Goal: Communication & Community: Answer question/provide support

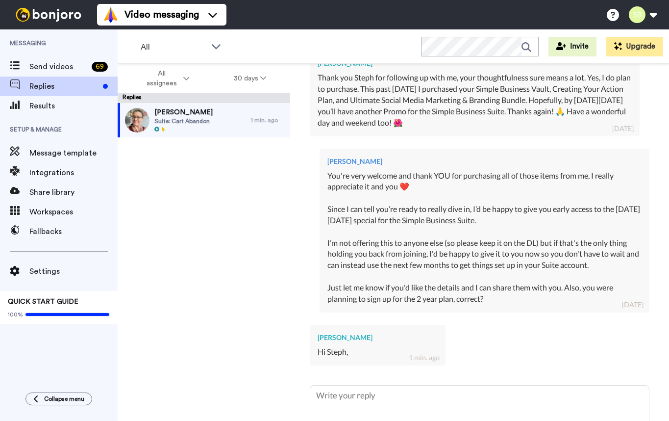
scroll to position [360, 0]
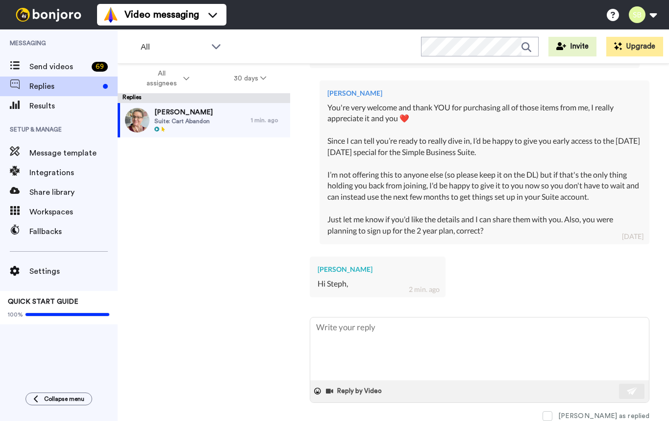
type textarea "x"
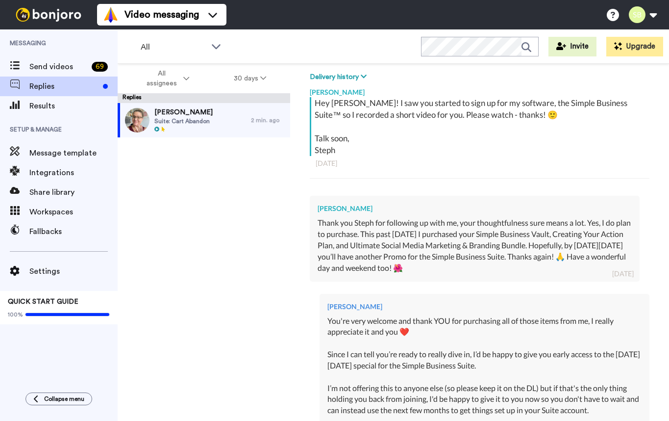
scroll to position [360, 0]
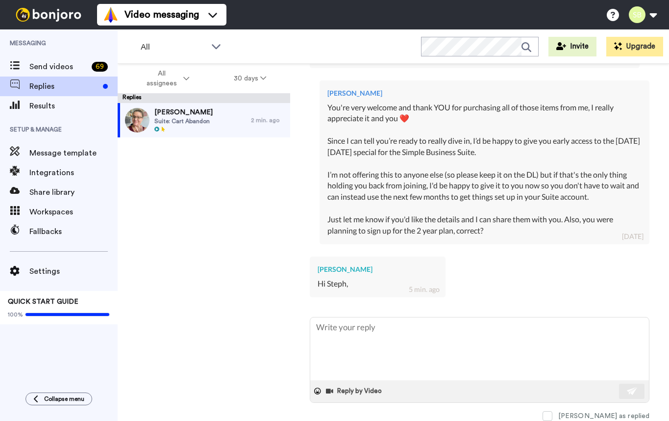
type textarea "x"
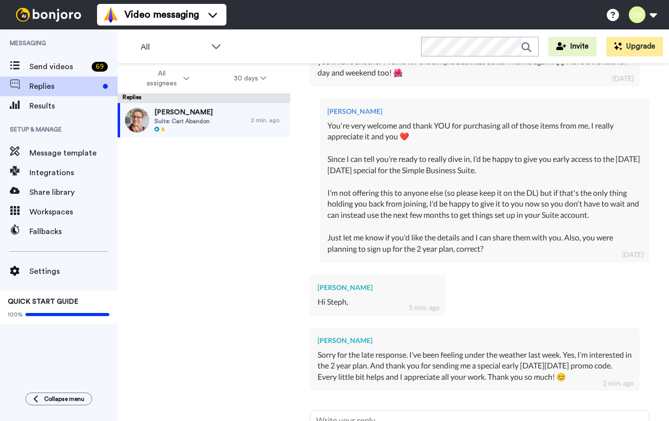
scroll to position [436, 0]
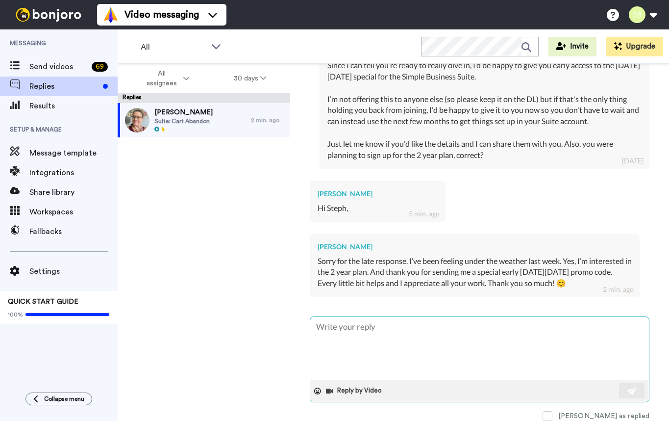
type textarea "x"
type textarea "H"
type textarea "x"
type textarea "Hi"
type textarea "x"
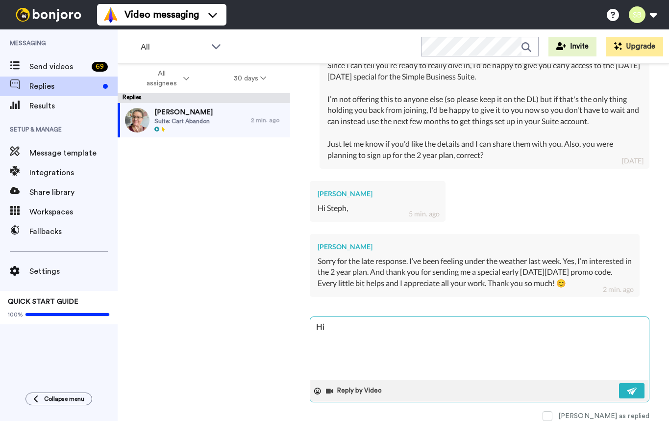
type textarea "Hi!"
type textarea "x"
type textarea "Hi!"
type textarea "x"
type textarea "Hi! N"
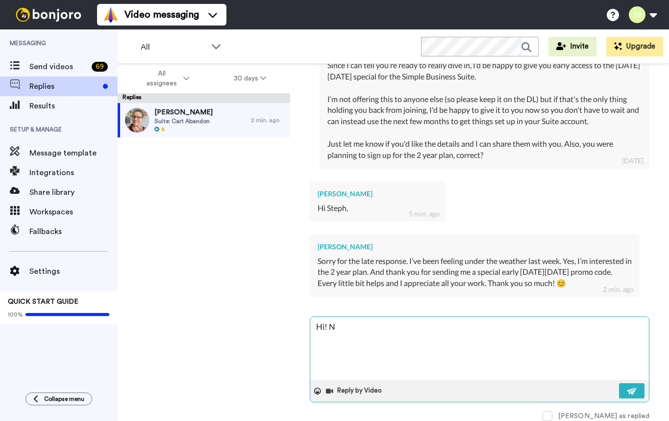
type textarea "x"
type textarea "Hi! No"
type textarea "x"
type textarea "Hi! No"
type textarea "x"
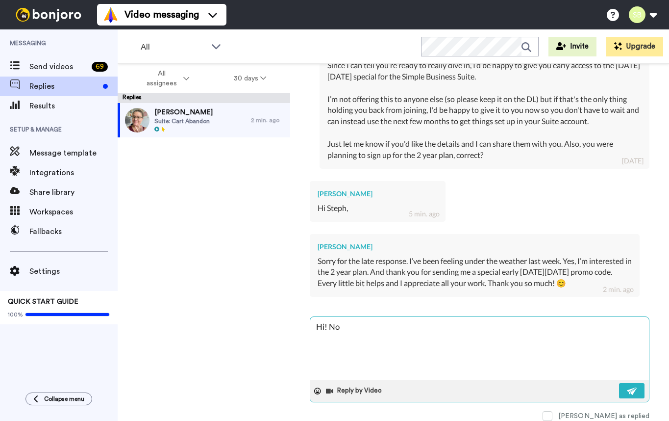
type textarea "Hi! No p"
type textarea "x"
type textarea "Hi! No pr"
type textarea "x"
type textarea "Hi! No pro"
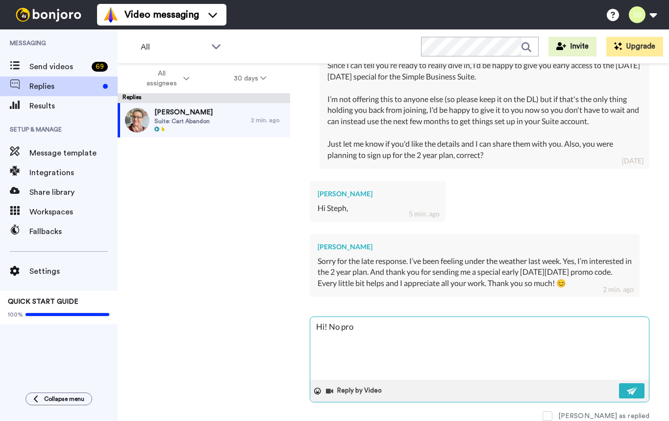
type textarea "x"
type textarea "Hi! No prob"
type textarea "x"
type textarea "Hi! No probl"
type textarea "x"
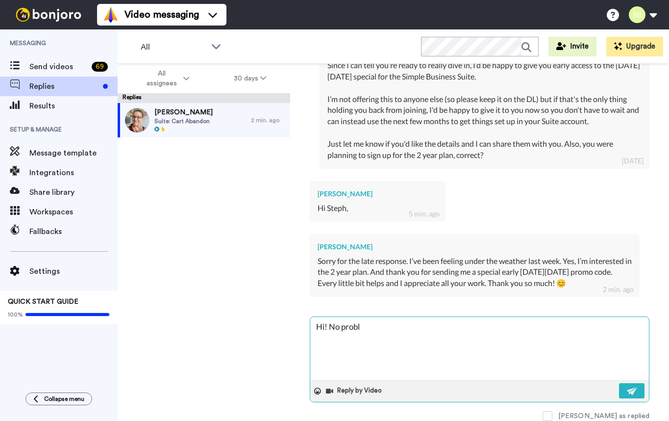
type textarea "Hi! No proble"
type textarea "x"
type textarea "Hi! No problem"
type textarea "x"
type textarea "Hi! No problem"
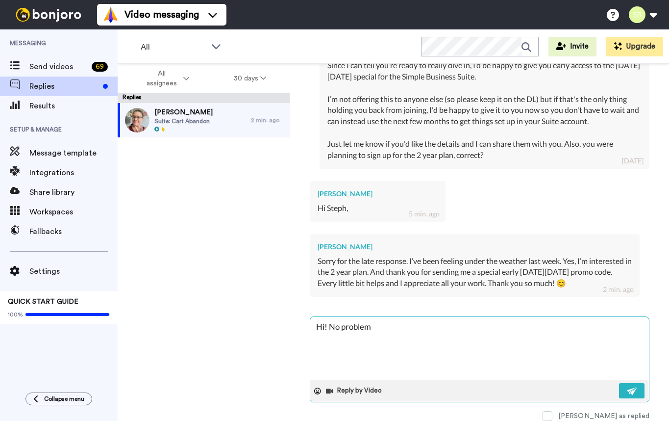
type textarea "x"
type textarea "Hi! No problem a"
type textarea "x"
type textarea "Hi! No problem at"
type textarea "x"
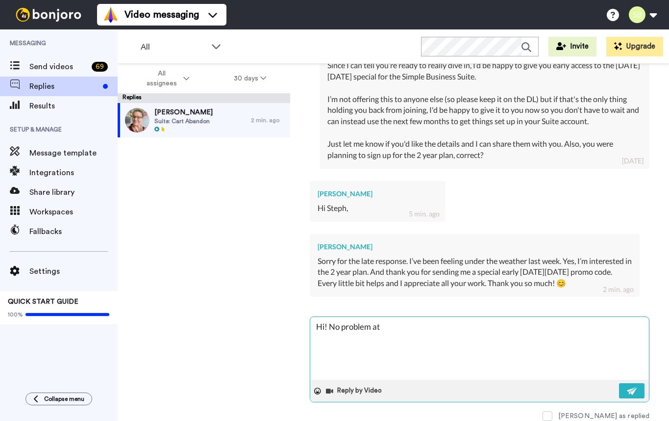
type textarea "Hi! No problem at"
type textarea "x"
type textarea "Hi! No problem at a"
type textarea "x"
type textarea "Hi! No problem at al"
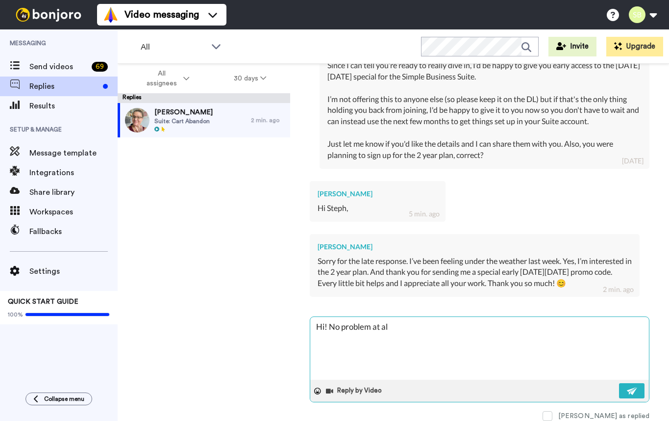
type textarea "x"
type textarea "Hi! No problem at all"
type textarea "x"
type textarea "Hi! No problem at all;"
type textarea "x"
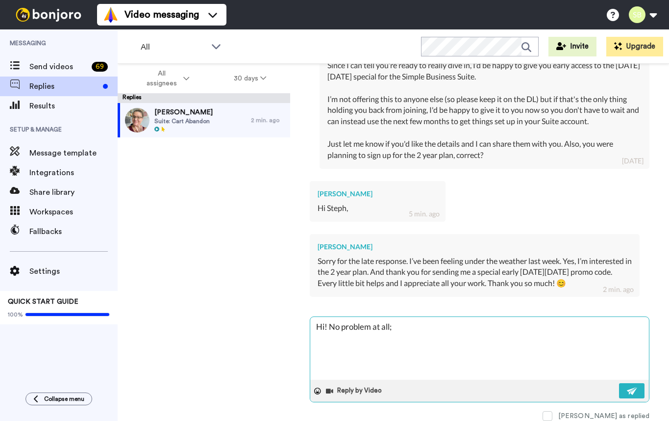
type textarea "Hi! No problem at all;"
type textarea "x"
type textarea "Hi! No problem at all; I"
type textarea "x"
type textarea "Hi! No problem at all; I h"
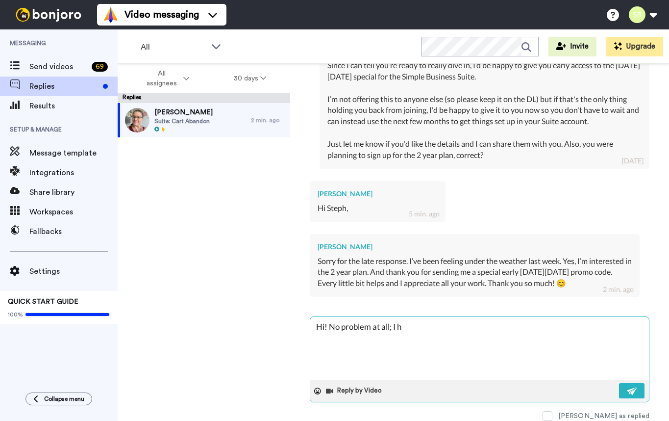
type textarea "x"
type textarea "Hi! No problem at all; I hop"
type textarea "x"
type textarea "Hi! No problem at all; I hope"
type textarea "x"
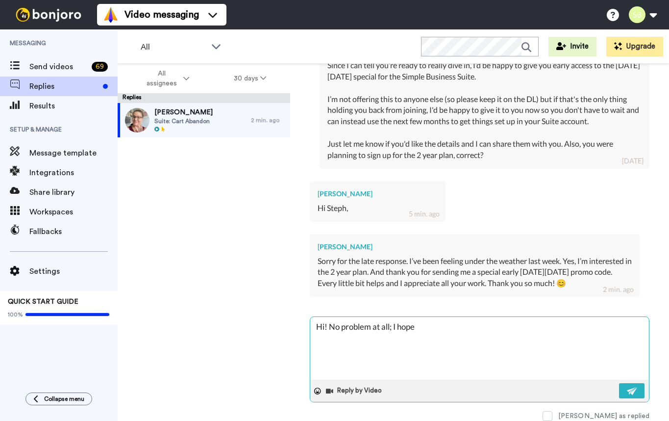
type textarea "Hi! No problem at all; I hope"
type textarea "x"
type textarea "Hi! No problem at all; I hope y"
type textarea "x"
type textarea "Hi! No problem at all; I hope yo"
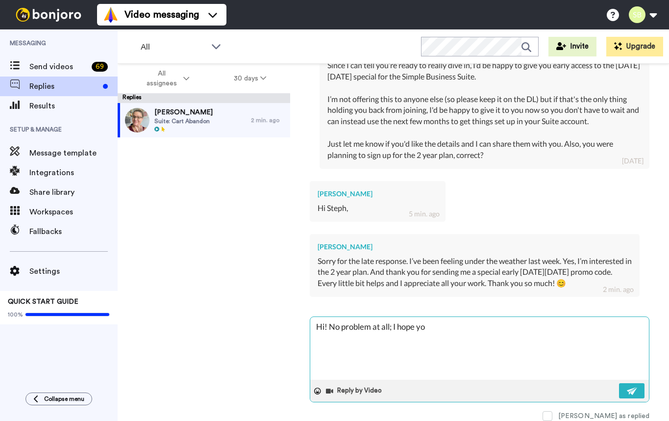
type textarea "x"
type textarea "Hi! No problem at all; I hope you"
type textarea "x"
type textarea "Hi! No problem at all; I hope your"
type textarea "x"
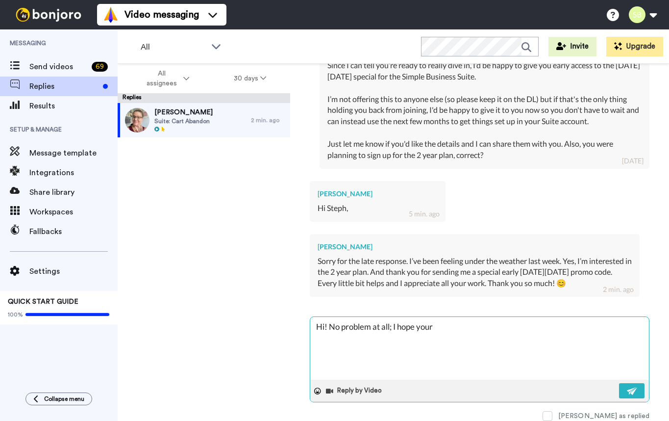
type textarea "Hi! No problem at all; I hope you"
type textarea "x"
type textarea "Hi! No problem at all; I hope you'"
type textarea "x"
type textarea "Hi! No problem at all; I hope you'r"
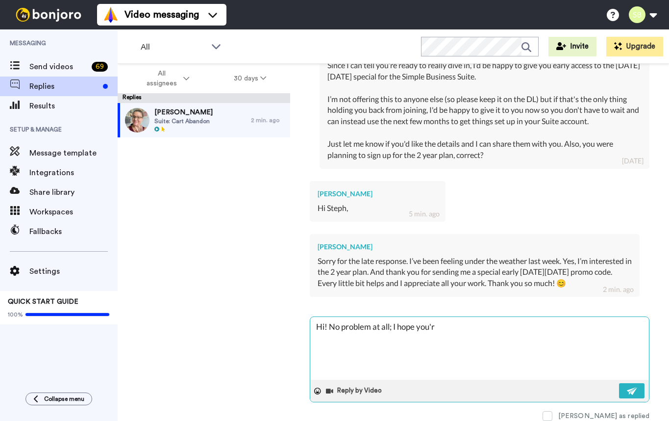
type textarea "x"
type textarea "Hi! No problem at all; I hope you're"
type textarea "x"
type textarea "Hi! No problem at all; I hope you're f"
type textarea "x"
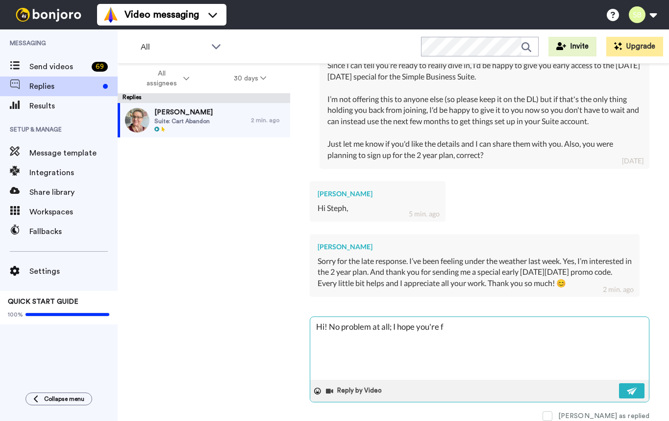
type textarea "Hi! No problem at all; I hope you're fe"
type textarea "x"
type textarea "Hi! No problem at all; I hope you're fee"
type textarea "x"
type textarea "Hi! No problem at all; I hope you're feel"
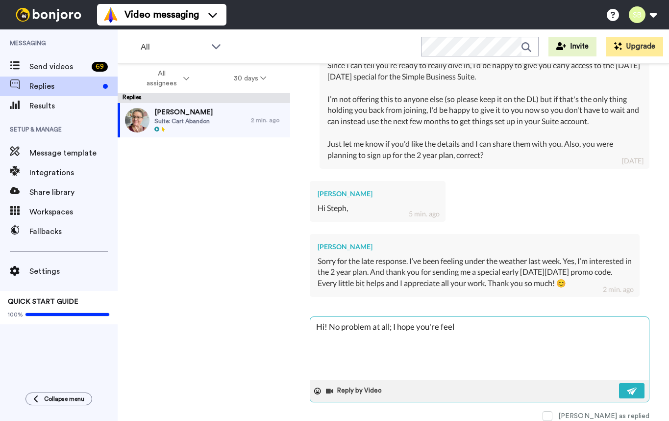
type textarea "x"
type textarea "Hi! No problem at all; I hope you're feeli"
type textarea "x"
type textarea "Hi! No problem at all; I hope you're feelin"
type textarea "x"
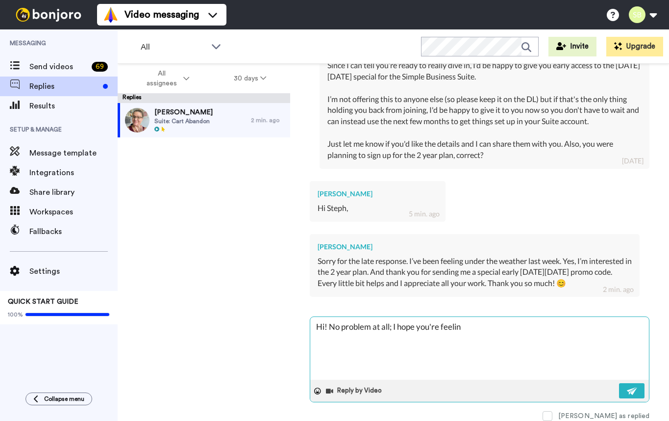
type textarea "Hi! No problem at all; I hope you're feeling"
type textarea "x"
type textarea "Hi! No problem at all; I hope you're feeling"
type textarea "x"
type textarea "Hi! No problem at all; I hope you're feeling b"
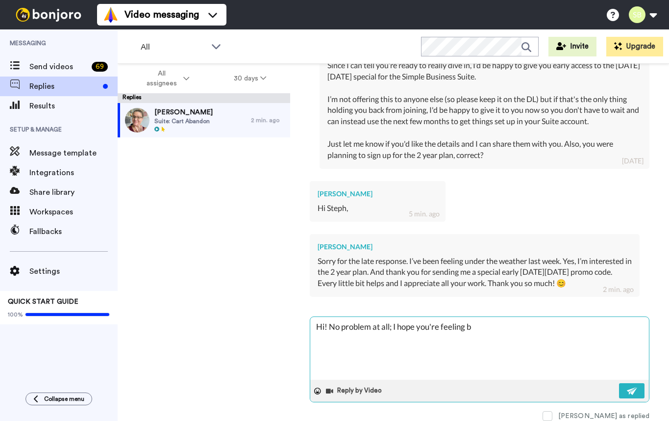
type textarea "x"
type textarea "Hi! No problem at all; I hope you're feeling be"
type textarea "x"
type textarea "Hi! No problem at all; I hope you're feeling bet"
type textarea "x"
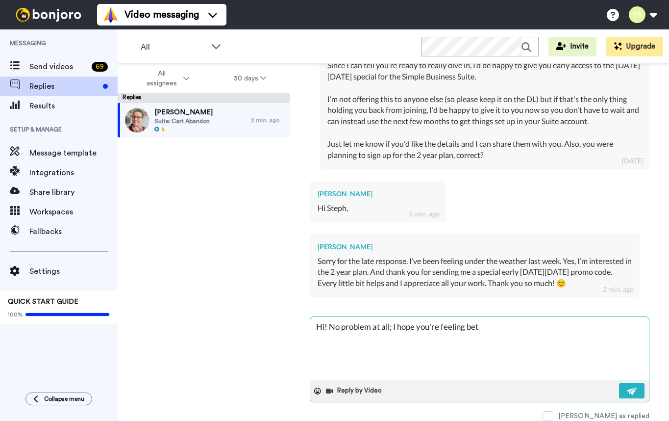
type textarea "Hi! No problem at all; I hope you're feeling bett"
type textarea "x"
type textarea "Hi! No problem at all; I hope you're feeling [PERSON_NAME]"
type textarea "x"
type textarea "Hi! No problem at all; I hope you're feeling better"
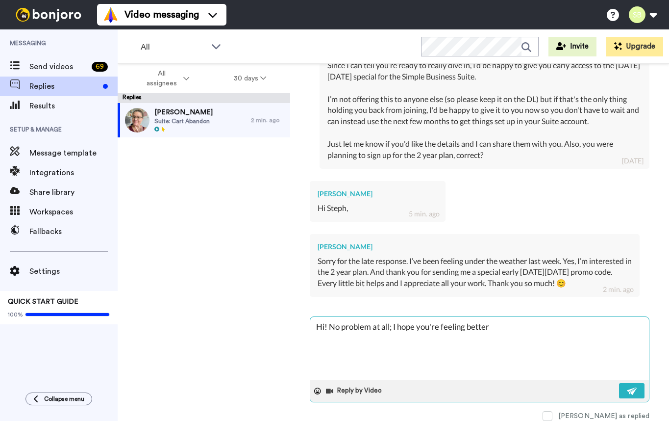
type textarea "x"
type textarea "Hi! No problem at all; I hope you're feeling better"
type textarea "x"
type textarea "Hi! No problem at all; I hope you're feeling better 🙂"
type textarea "x"
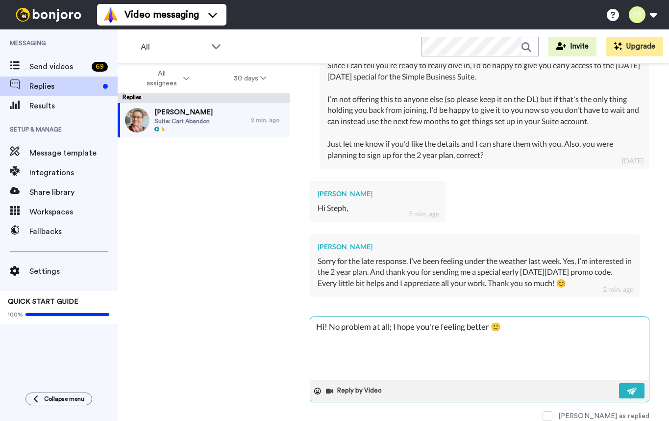
type textarea "Hi! No problem at all; I hope you're feeling better 🙂"
type textarea "x"
type textarea "Hi! No problem at all; I hope you're feeling better 🙂"
type textarea "x"
type textarea "Hi! No problem at all; I hope you're feeling better 🙂 S"
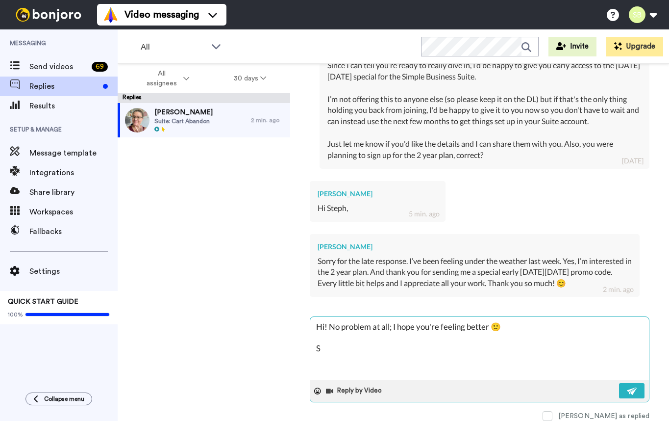
type textarea "x"
type textarea "Hi! No problem at all; I hope you're feeling better 🙂 So"
type textarea "x"
type textarea "Hi! No problem at all; I hope you're feeling better 🙂 So"
type textarea "x"
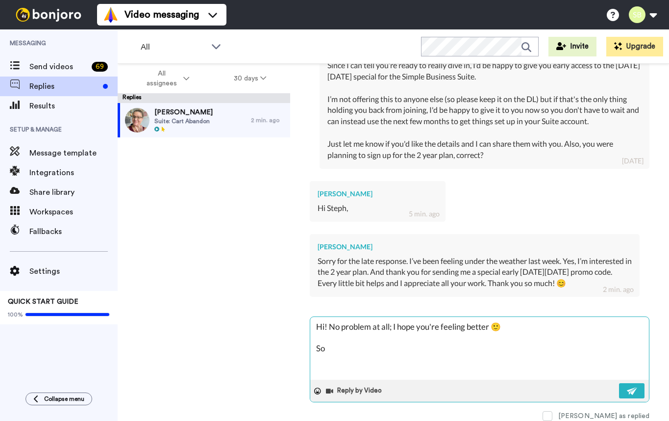
type textarea "Hi! No problem at all; I hope you're feeling better 🙂 So g"
type textarea "x"
type textarea "Hi! No problem at all; I hope you're feeling better 🙂 So gl"
type textarea "x"
type textarea "Hi! No problem at all; I hope you're feeling better 🙂 So gla"
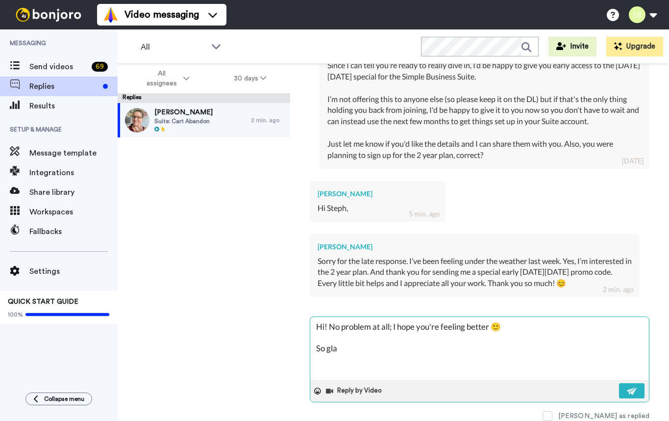
type textarea "x"
type textarea "Hi! No problem at all; I hope you're feeling better 🙂 So glad"
type textarea "x"
type textarea "Hi! No problem at all; I hope you're feeling better 🙂 So glad"
type textarea "x"
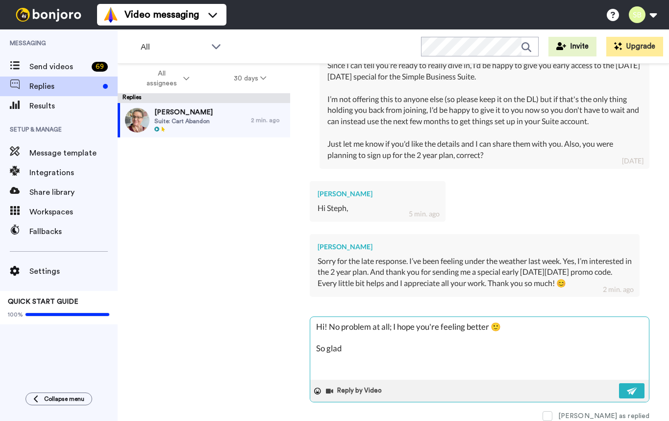
type textarea "Hi! No problem at all; I hope you're feeling better 🙂 So glad o"
type textarea "x"
type textarea "Hi! No problem at all; I hope you're feeling better 🙂 So glad ou"
type textarea "x"
type textarea "Hi! No problem at all; I hope you're feeling better 🙂 So glad o"
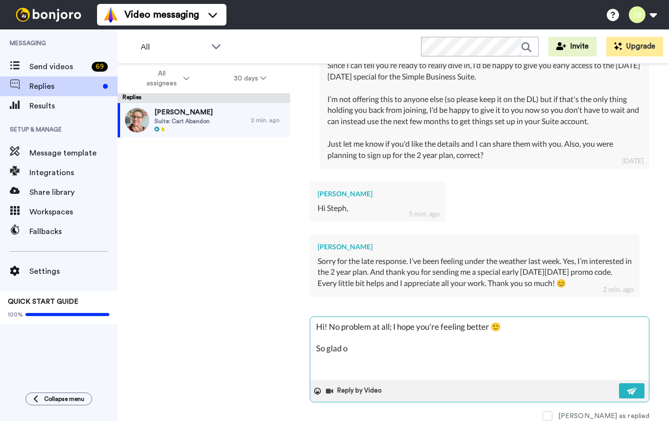
type textarea "x"
type textarea "Hi! No problem at all; I hope you're feeling better 🙂 So glad"
type textarea "x"
type textarea "Hi! No problem at all; I hope you're feeling better 🙂 So glad y"
type textarea "x"
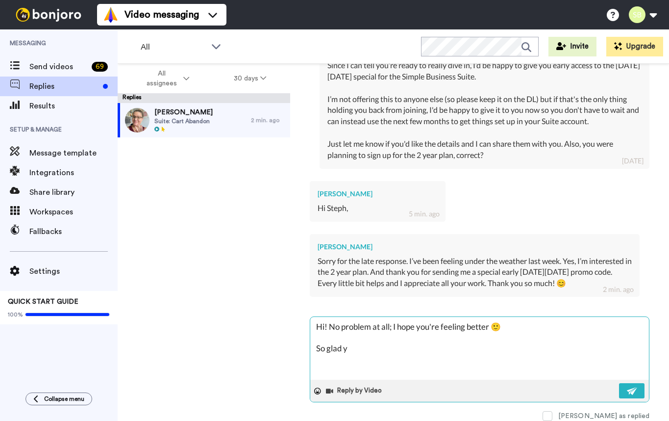
type textarea "Hi! No problem at all; I hope you're feeling better 🙂 So glad yo"
type textarea "x"
type textarea "Hi! No problem at all; I hope you're feeling better 🙂 So glad you"
type textarea "x"
type textarea "Hi! No problem at all; I hope you're feeling better 🙂 So glad you'"
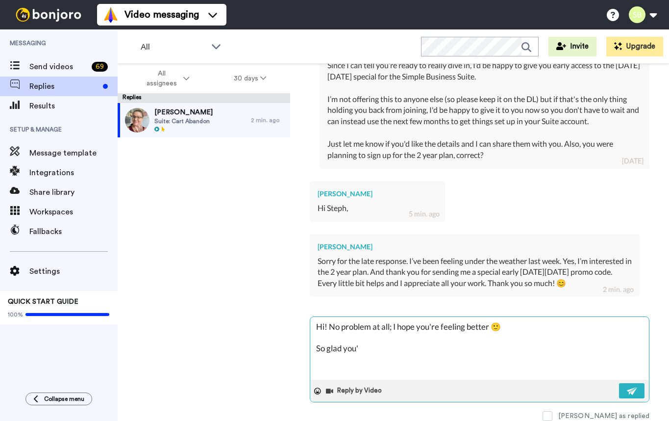
type textarea "x"
type textarea "Hi! No problem at all; I hope you're feeling better 🙂 So glad you'r"
type textarea "x"
type textarea "Hi! No problem at all; I hope you're feeling better 🙂 So glad you're"
type textarea "x"
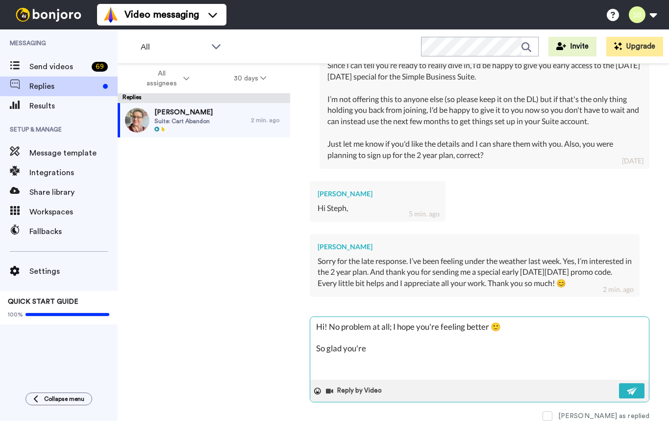
type textarea "Hi! No problem at all; I hope you're feeling better 🙂 So glad you're"
type textarea "x"
type textarea "Hi! No problem at all; I hope you're feeling better 🙂 So glad you're i"
type textarea "x"
type textarea "Hi! No problem at all; I hope you're feeling better 🙂 So glad you're in"
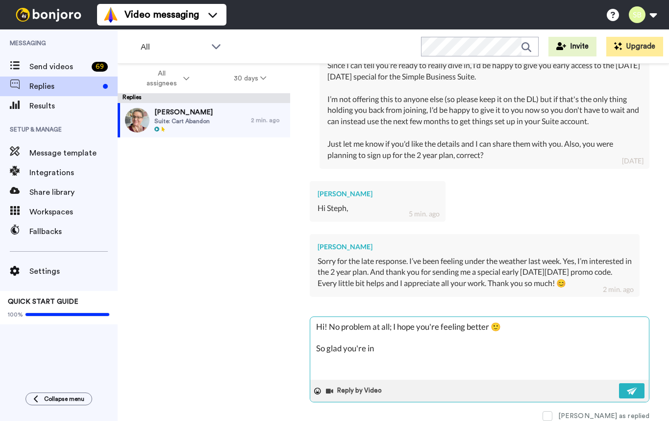
type textarea "x"
type textarea "Hi! No problem at all; I hope you're feeling better 🙂 So glad you're int"
type textarea "x"
type textarea "Hi! No problem at all; I hope you're feeling better 🙂 So glad you're inte"
type textarea "x"
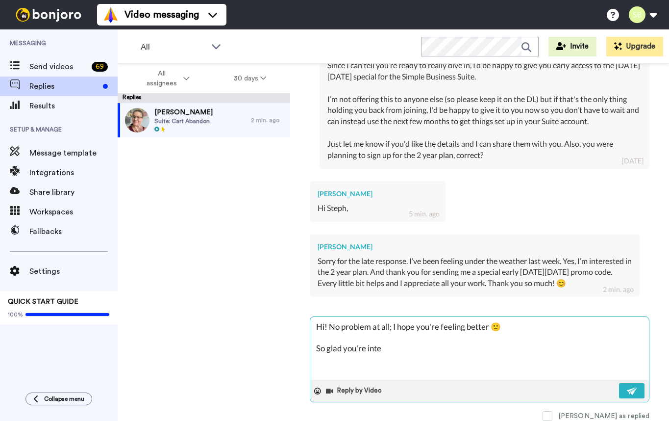
type textarea "Hi! No problem at all; I hope you're feeling better 🙂 So glad you're inter"
type textarea "x"
type textarea "Hi! No problem at all; I hope you're feeling better 🙂 So glad you're intere"
type textarea "x"
type textarea "Hi! No problem at all; I hope you're feeling better 🙂 So glad you're interes"
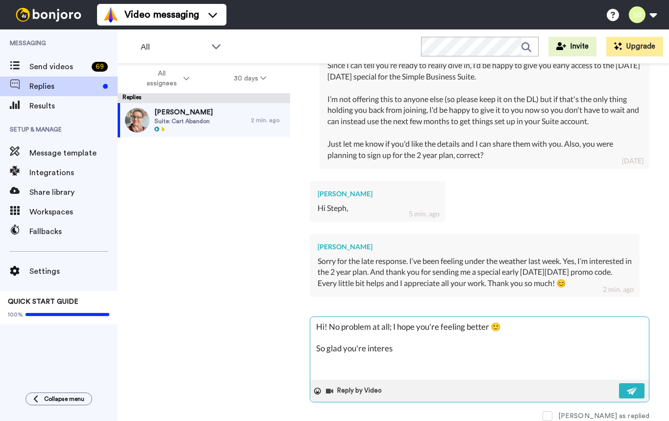
type textarea "x"
type textarea "Hi! No problem at all; I hope you're feeling better 🙂 So glad you're interest"
type textarea "x"
type textarea "Hi! No problem at all; I hope you're feeling better 🙂 So glad you're intereste"
type textarea "x"
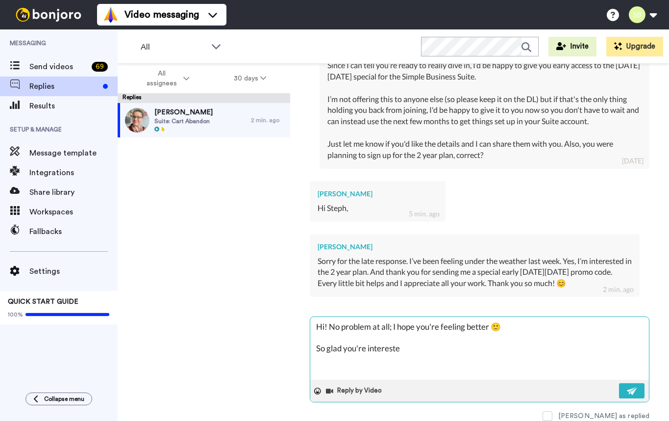
type textarea "Hi! No problem at all; I hope you're feeling better 🙂 So glad you're interested"
type textarea "x"
type textarea "Hi! No problem at all; I hope you're feeling better 🙂 So glad you're interested"
type textarea "x"
type textarea "Hi! No problem at all; I hope you're feeling better 🙂 So glad you're interested…"
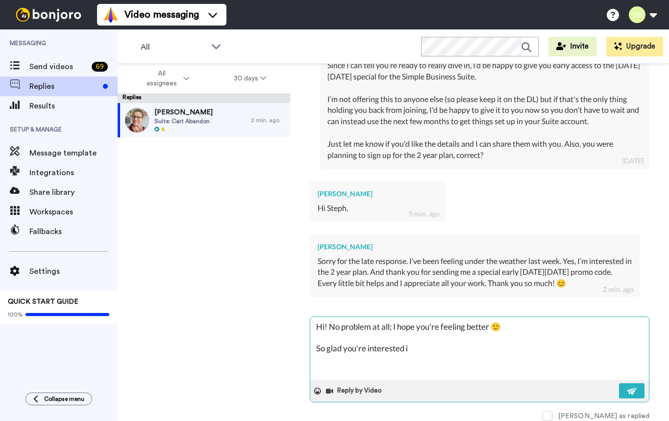
type textarea "x"
type textarea "Hi! No problem at all; I hope you're feeling better 🙂 So glad you're interested…"
type textarea "x"
type textarea "Hi! No problem at all; I hope you're feeling better 🙂 So glad you're interested…"
type textarea "x"
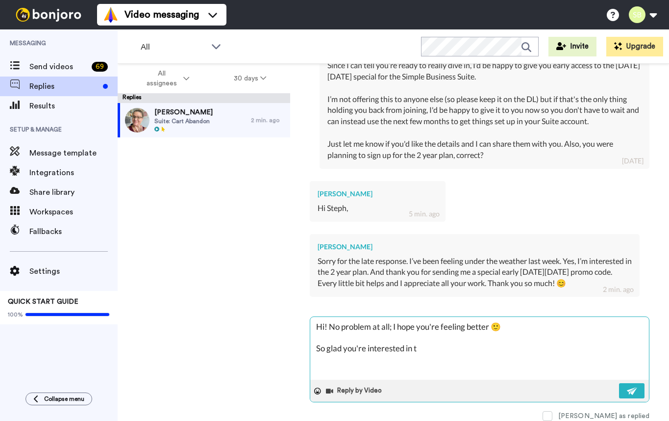
type textarea "Hi! No problem at all; I hope you're feeling better 🙂 So glad you're interested…"
type textarea "x"
type textarea "Hi! No problem at all; I hope you're feeling better 🙂 So glad you're interested…"
type textarea "x"
type textarea "Hi! No problem at all; I hope you're feeling better 🙂 So glad you're interested…"
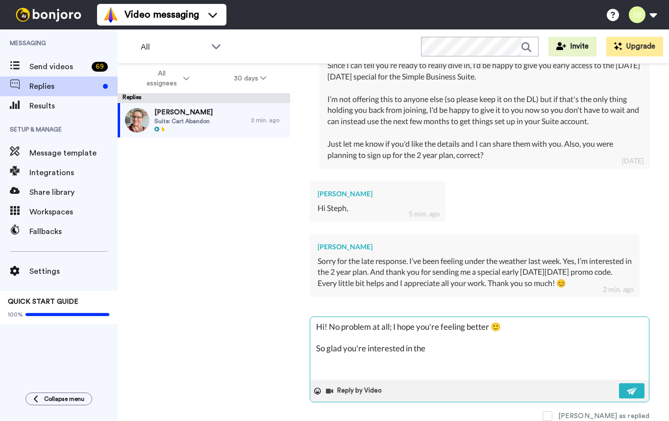
type textarea "x"
type textarea "Hi! No problem at all; I hope you're feeling better 🙂 So glad you're interested…"
type textarea "x"
type textarea "Hi! No problem at all; I hope you're feeling better 🙂 So glad you're interested…"
type textarea "x"
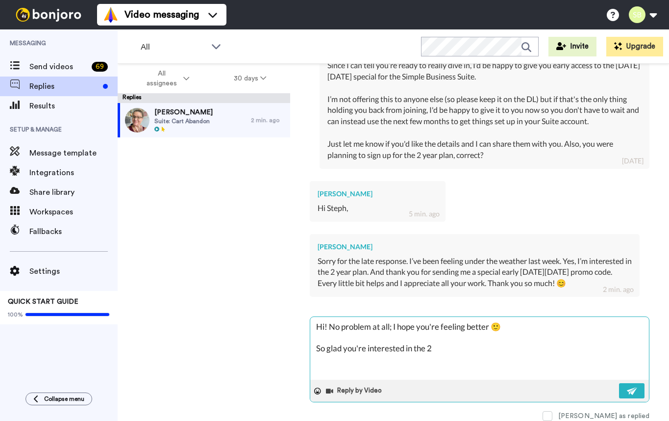
type textarea "Hi! No problem at all; I hope you're feeling better 🙂 So glad you're interested…"
type textarea "x"
type textarea "Hi! No problem at all; I hope you're feeling better 🙂 So glad you're interested…"
type textarea "x"
type textarea "Hi! No problem at all; I hope you're feeling better 🙂 So glad you're interested…"
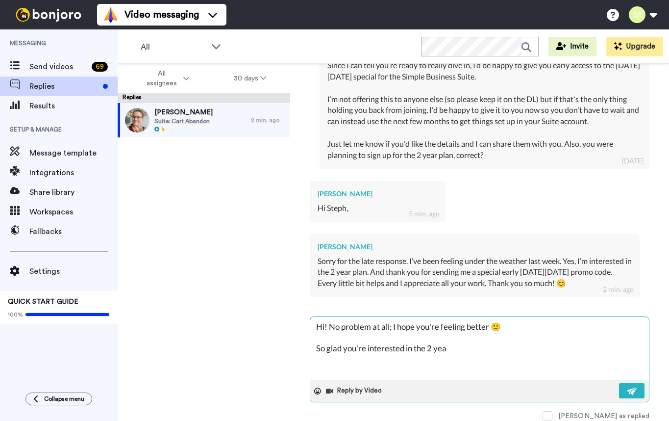
type textarea "x"
type textarea "Hi! No problem at all; I hope you're feeling better 🙂 So glad you're interested…"
type textarea "x"
type textarea "Hi! No problem at all; I hope you're feeling better 🙂 So glad you're interested…"
type textarea "x"
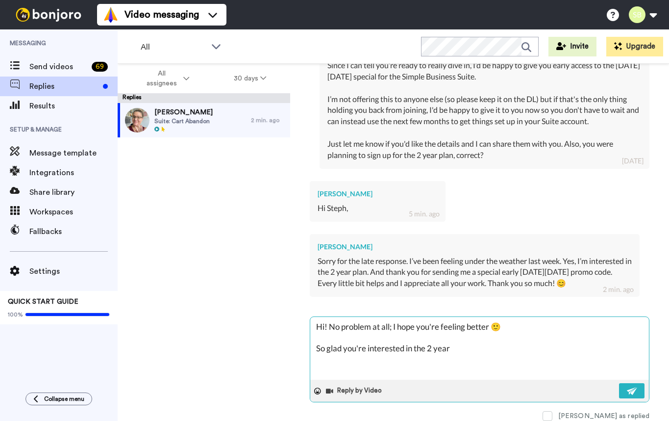
type textarea "Hi! No problem at all; I hope you're feeling better 🙂 So glad you're interested…"
type textarea "x"
type textarea "Hi! No problem at all; I hope you're feeling better 🙂 So glad you're interested…"
type textarea "x"
type textarea "Hi! No problem at all; I hope you're feeling better 🙂 So glad you're interested…"
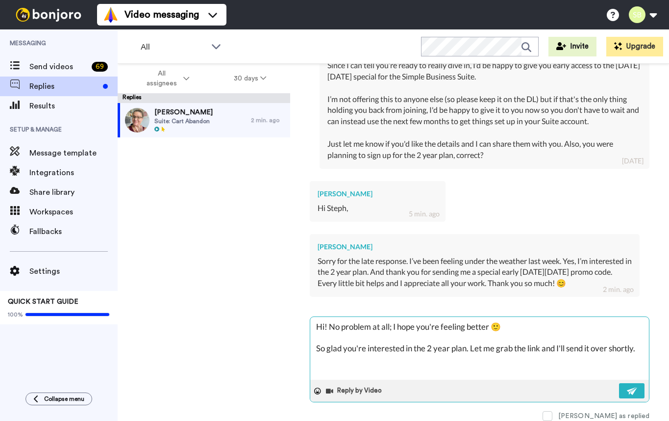
scroll to position [435, 0]
drag, startPoint x: 503, startPoint y: 346, endPoint x: 639, endPoint y: 347, distance: 135.8
click at [639, 347] on textarea "Hi! No problem at all; I hope you're feeling better 🙂 So glad you're interested…" at bounding box center [479, 349] width 339 height 63
click at [495, 353] on textarea "Hi! No problem at all; I hope you're feeling better 🙂 So glad you're interested…" at bounding box center [479, 349] width 339 height 63
drag, startPoint x: 471, startPoint y: 349, endPoint x: 642, endPoint y: 349, distance: 171.1
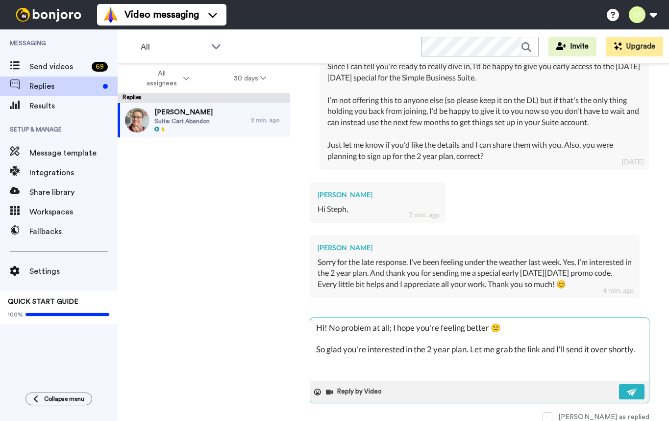
click at [642, 349] on textarea "Hi! No problem at all; I hope you're feeling better 🙂 So glad you're interested…" at bounding box center [479, 349] width 339 height 63
click at [472, 350] on textarea "Hi! No problem at all; I hope you're feeling better 🙂 So glad you're interested…" at bounding box center [479, 349] width 339 height 63
click at [640, 350] on textarea "Hi! No problem at all; I hope you're feeling better 🙂 So glad you're interested…" at bounding box center [479, 349] width 339 height 63
drag, startPoint x: 645, startPoint y: 347, endPoint x: 601, endPoint y: 349, distance: 43.7
click at [601, 349] on textarea "Hi! No problem at all; I hope you're feeling better 🙂 So glad you're interested…" at bounding box center [479, 349] width 339 height 63
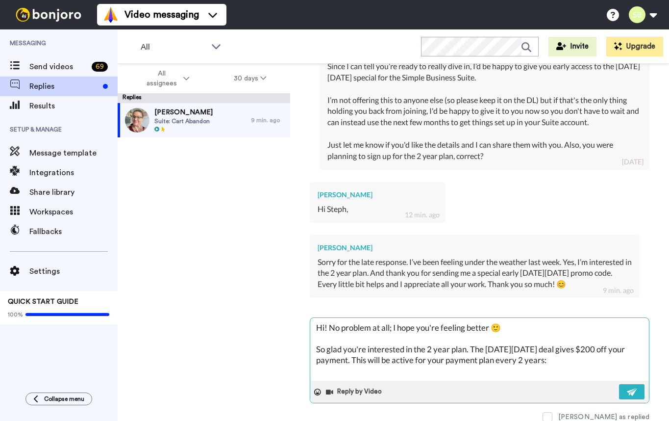
click at [496, 359] on textarea "Hi! No problem at all; I hope you're feeling better 🙂 So glad you're interested…" at bounding box center [479, 349] width 339 height 63
click at [570, 359] on textarea "Hi! No problem at all; I hope you're feeling better 🙂 So glad you're interested…" at bounding box center [479, 349] width 339 height 63
click at [431, 367] on textarea "Hi! No problem at all; I hope you're feeling better 🙂 So glad you're interested…" at bounding box center [479, 349] width 339 height 63
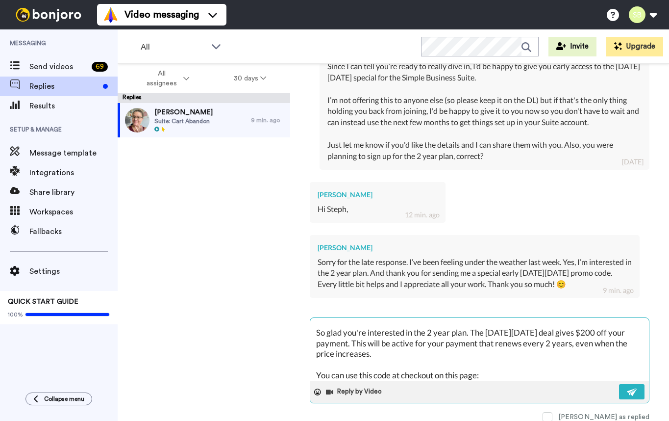
scroll to position [38, 0]
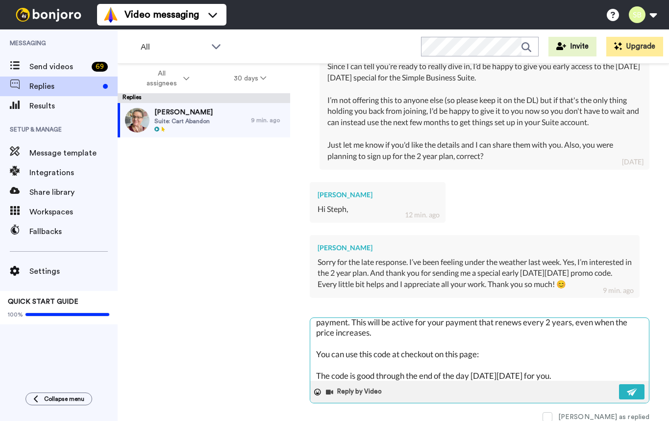
click at [515, 355] on textarea "Hi! No problem at all; I hope you're feeling better 🙂 So glad you're interested…" at bounding box center [479, 349] width 339 height 63
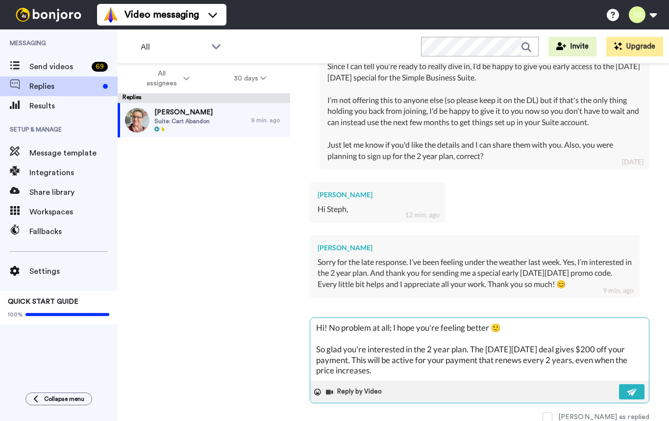
click at [467, 350] on textarea "Hi! No problem at all; I hope you're feeling better 🙂 So glad you're interested…" at bounding box center [479, 349] width 339 height 63
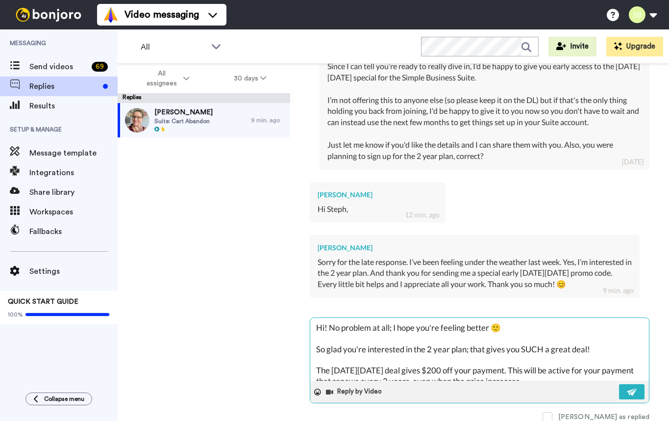
scroll to position [10, 0]
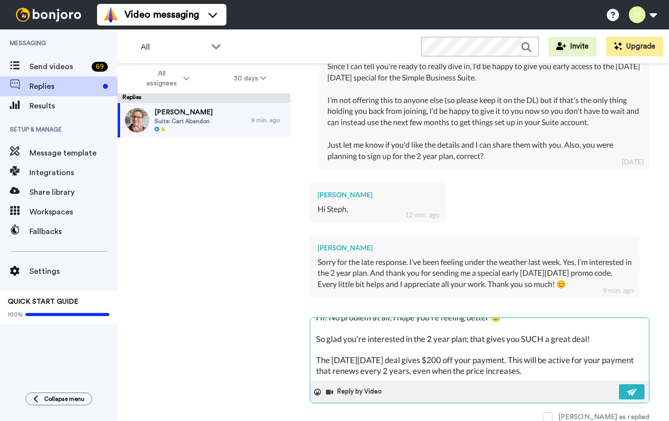
click at [394, 359] on textarea "Hi! No problem at all; I hope you're feeling better 🙂 So glad you're interested…" at bounding box center [479, 349] width 339 height 63
click at [603, 338] on textarea "Hi! No problem at all; I hope you're feeling better 🙂 So glad you're interested…" at bounding box center [479, 349] width 339 height 63
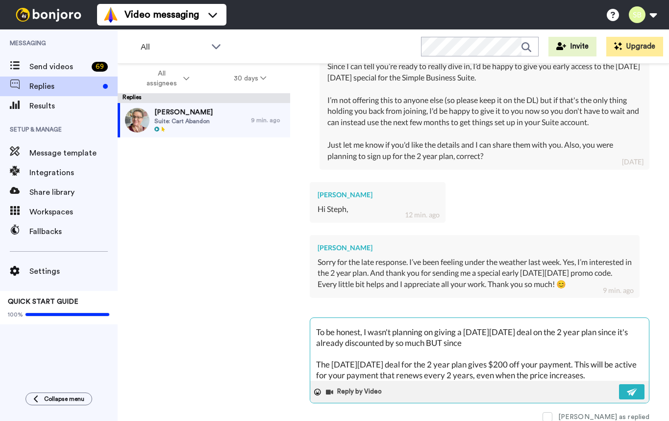
scroll to position [45, 0]
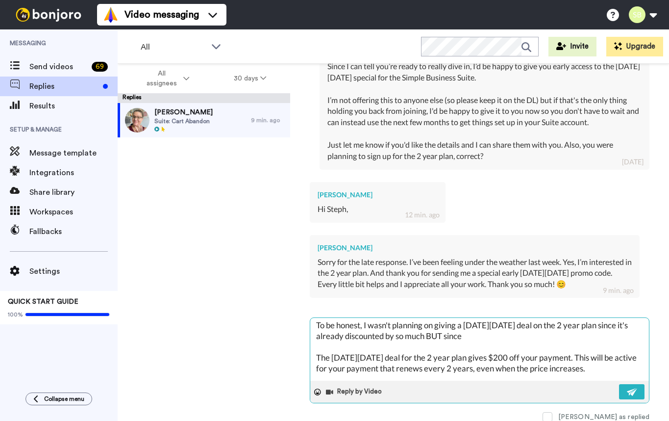
drag, startPoint x: 477, startPoint y: 336, endPoint x: 447, endPoint y: 336, distance: 30.9
click at [447, 336] on textarea "Hi! No problem at all; I hope you're feeling better 🙂 So glad you're interested…" at bounding box center [479, 349] width 339 height 63
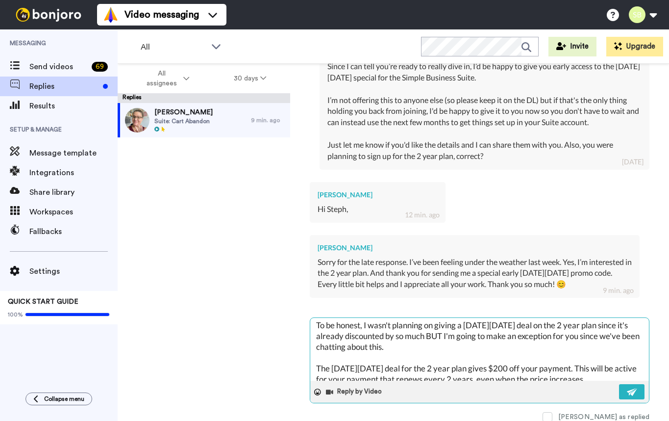
scroll to position [59, 0]
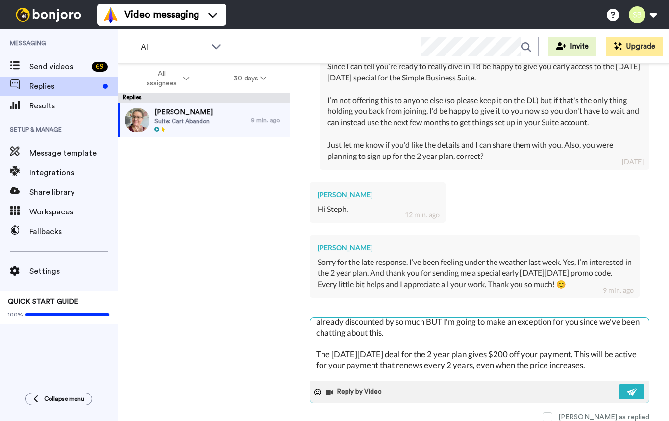
drag, startPoint x: 425, startPoint y: 353, endPoint x: 316, endPoint y: 354, distance: 108.8
click at [316, 354] on textarea "Hi! No problem at all; I hope you're feeling better 🙂 So glad you're interested…" at bounding box center [479, 349] width 339 height 63
click at [405, 353] on textarea "Hi! No problem at all; I hope you're feeling better 🙂 So glad you're interested…" at bounding box center [479, 349] width 339 height 63
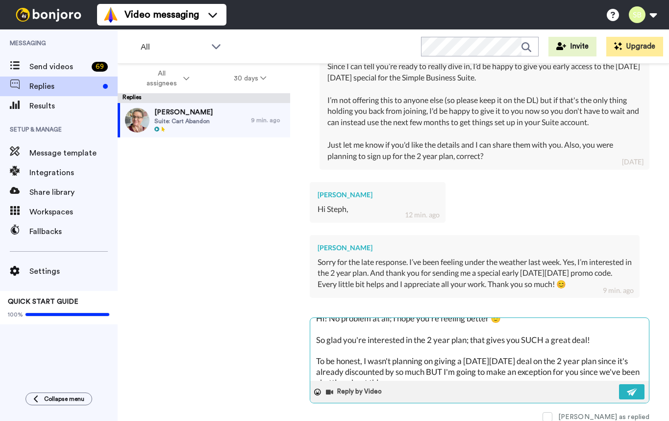
scroll to position [11, 0]
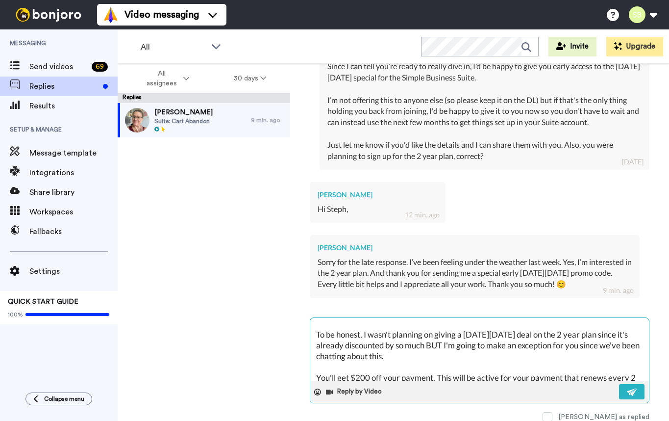
click at [433, 357] on textarea "Hi! No problem at all; I hope you're feeling better 🙂 So glad you're interested…" at bounding box center [479, 349] width 339 height 63
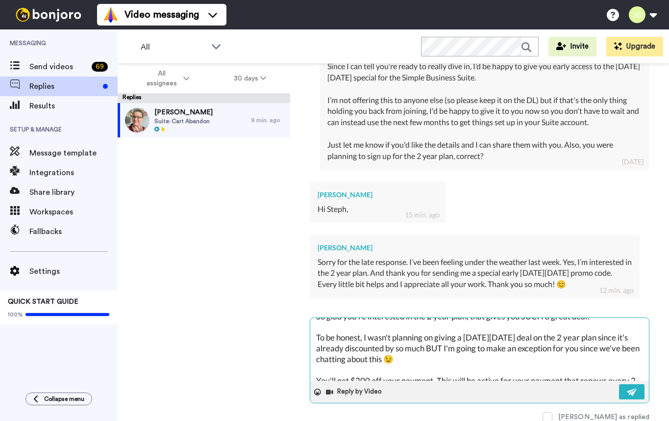
scroll to position [35, 0]
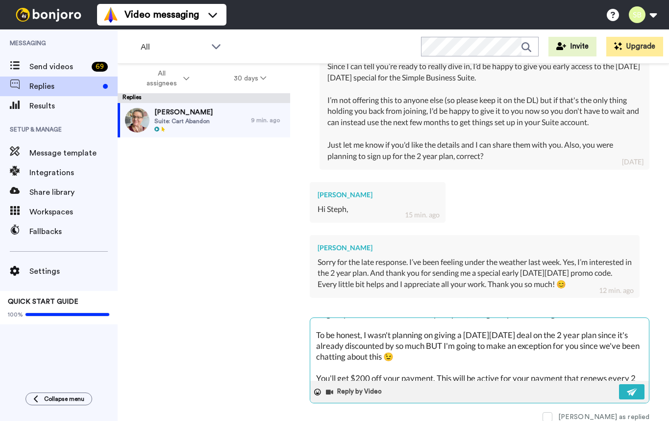
click at [591, 332] on textarea "Hi! No problem at all; I hope you're feeling better 🙂 So glad you're interested…" at bounding box center [479, 349] width 339 height 63
click at [626, 342] on textarea "Hi! No problem at all; I hope you're feeling better 🙂 So glad you're interested…" at bounding box center [479, 349] width 339 height 63
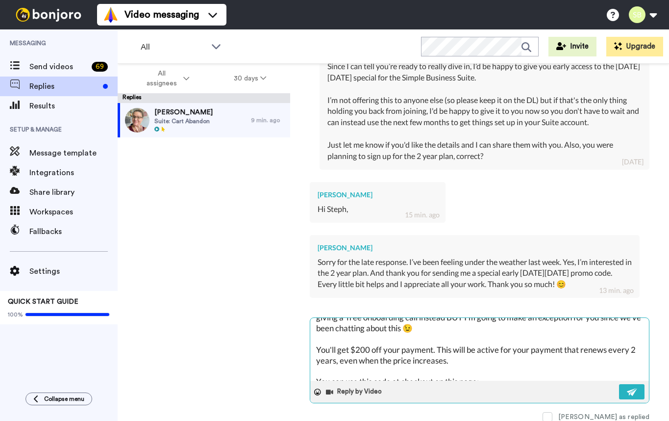
scroll to position [70, 0]
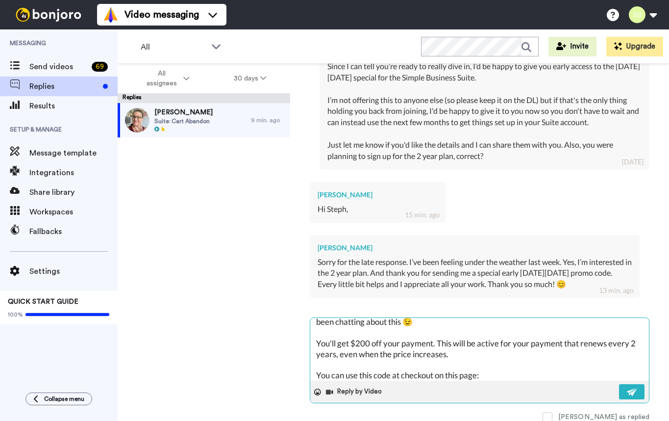
click at [432, 341] on textarea "Hi! No problem at all; I hope you're feeling better 🙂 So glad you're interested…" at bounding box center [479, 349] width 339 height 63
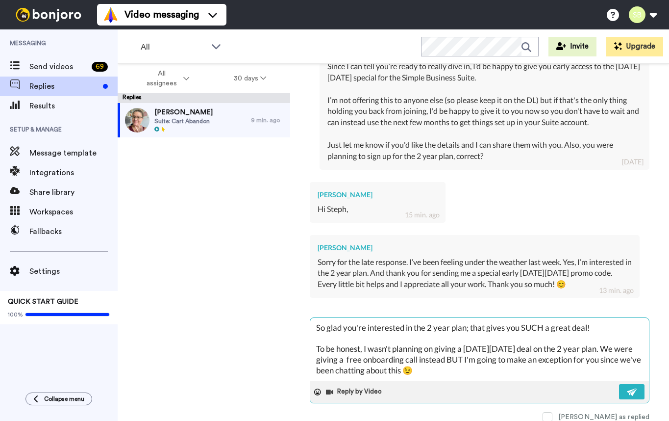
scroll to position [25, 0]
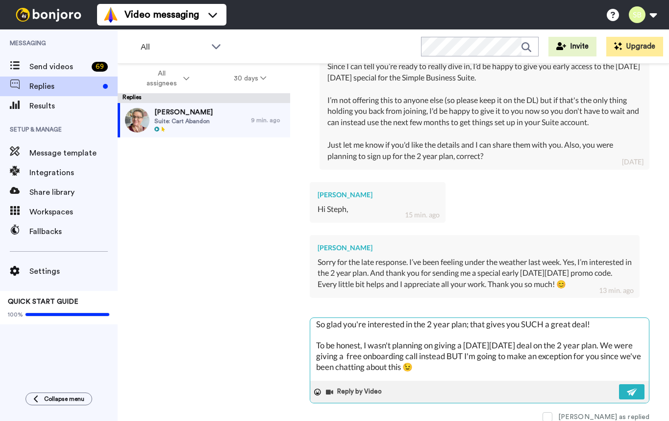
click at [467, 343] on textarea "Hi! No problem at all; I hope you're feeling better 🙂 So glad you're interested…" at bounding box center [479, 349] width 339 height 63
click at [558, 344] on textarea "Hi! No problem at all; I hope you're feeling better 🙂 So glad you're interested…" at bounding box center [479, 349] width 339 height 63
drag, startPoint x: 366, startPoint y: 355, endPoint x: 317, endPoint y: 357, distance: 48.6
click at [317, 357] on textarea "Hi! No problem at all; I hope you're feeling better 🙂 So glad you're interested…" at bounding box center [479, 349] width 339 height 63
click at [620, 346] on textarea "Hi! No problem at all; I hope you're feeling better 🙂 So glad you're interested…" at bounding box center [479, 349] width 339 height 63
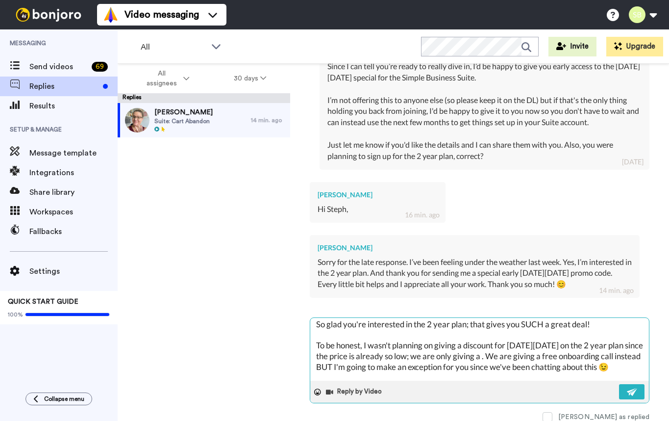
click at [543, 353] on textarea "Hi! No problem at all; I hope you're feeling better 🙂 So glad you're interested…" at bounding box center [479, 349] width 339 height 63
click at [555, 350] on textarea "Hi! No problem at all; I hope you're feeling better 🙂 So glad you're interested…" at bounding box center [479, 349] width 339 height 63
click at [582, 354] on textarea "Hi! No problem at all; I hope you're feeling better 🙂 So glad you're interested…" at bounding box center [479, 349] width 339 height 63
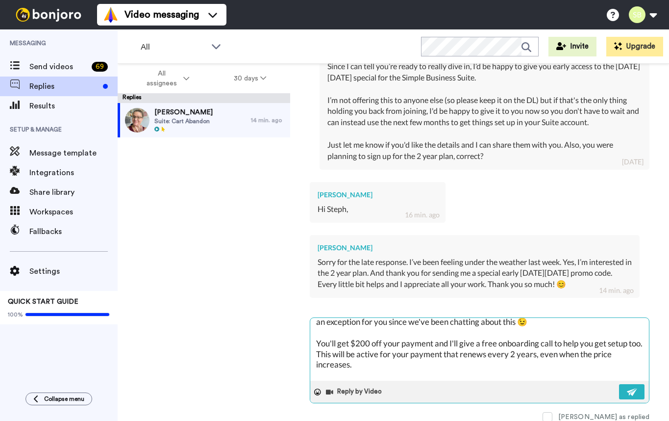
scroll to position [72, 0]
drag, startPoint x: 349, startPoint y: 339, endPoint x: 309, endPoint y: 340, distance: 39.7
click at [310, 340] on div "Hi! No problem at all; I hope you're feeling better 🙂 So glad you're interested…" at bounding box center [480, 360] width 340 height 86
drag, startPoint x: 481, startPoint y: 341, endPoint x: 481, endPoint y: 333, distance: 7.8
click at [456, 342] on textarea "Hi! No problem at all; I hope you're feeling better 🙂 So glad you're interested…" at bounding box center [479, 349] width 339 height 63
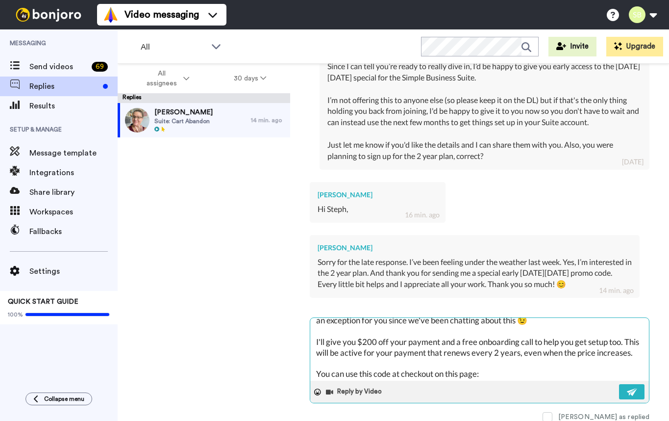
click at [590, 340] on textarea "Hi! No problem at all; I hope you're feeling better 🙂 So glad you're interested…" at bounding box center [479, 349] width 339 height 63
click at [402, 363] on textarea "Hi! No problem at all; I hope you're feeling better 🙂 So glad you're interested…" at bounding box center [479, 349] width 339 height 63
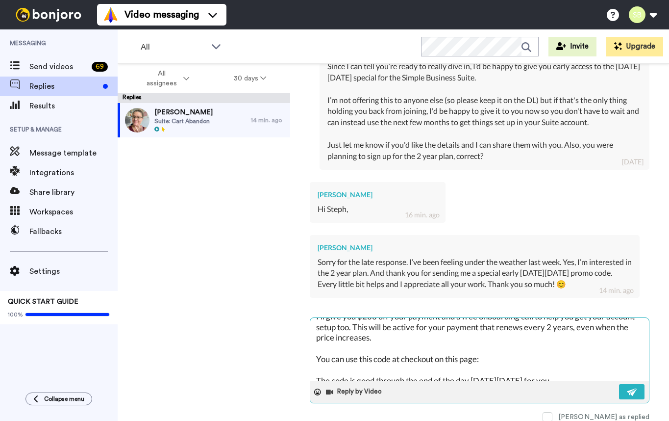
scroll to position [102, 0]
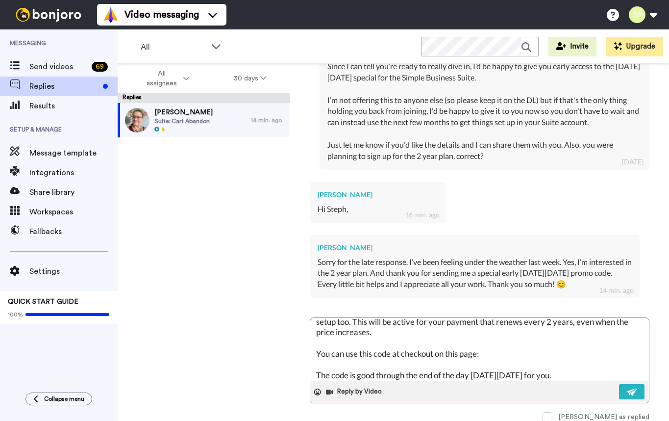
click at [499, 354] on textarea "Hi! No problem at all; I hope you're feeling better 🙂 So glad you're interested…" at bounding box center [479, 349] width 339 height 63
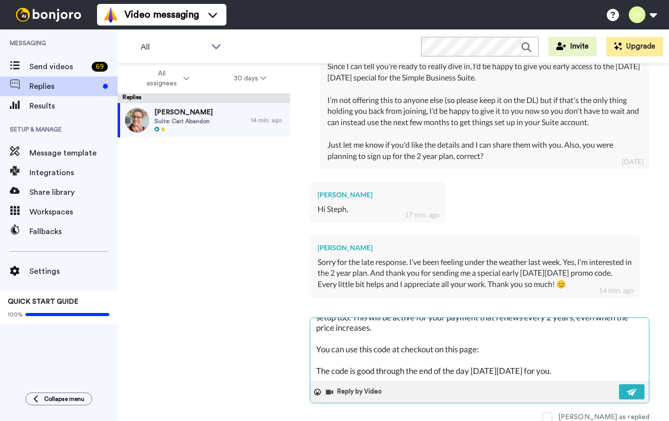
paste textarea "[URL][DOMAIN_NAME]"
drag, startPoint x: 402, startPoint y: 347, endPoint x: 347, endPoint y: 350, distance: 55.5
click at [347, 350] on textarea "Hi! No problem at all; I hope you're feeling better 🙂 So glad you're interested…" at bounding box center [479, 349] width 339 height 63
click at [619, 346] on textarea "Hi! No problem at all; I hope you're feeling better 🙂 So glad you're interested…" at bounding box center [479, 349] width 339 height 63
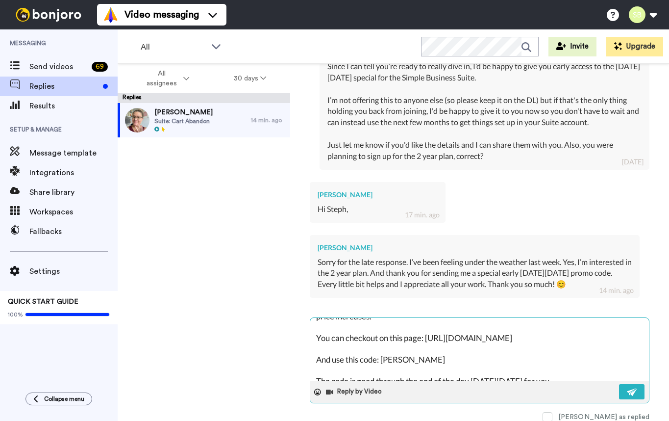
scroll to position [128, 0]
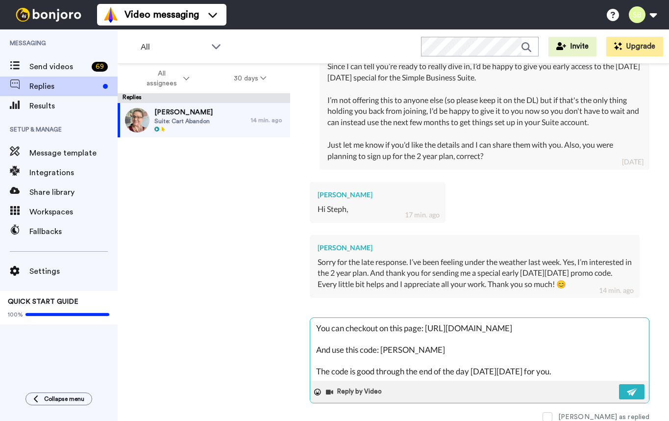
drag, startPoint x: 434, startPoint y: 369, endPoint x: 383, endPoint y: 371, distance: 50.6
click at [383, 371] on textarea "Hi! No problem at all; I hope you're feeling better 🙂 So glad you're interested…" at bounding box center [479, 349] width 339 height 63
drag, startPoint x: 384, startPoint y: 349, endPoint x: 431, endPoint y: 348, distance: 46.6
click at [431, 348] on textarea "Hi! No problem at all; I hope you're feeling better 🙂 So glad you're interested…" at bounding box center [479, 349] width 339 height 63
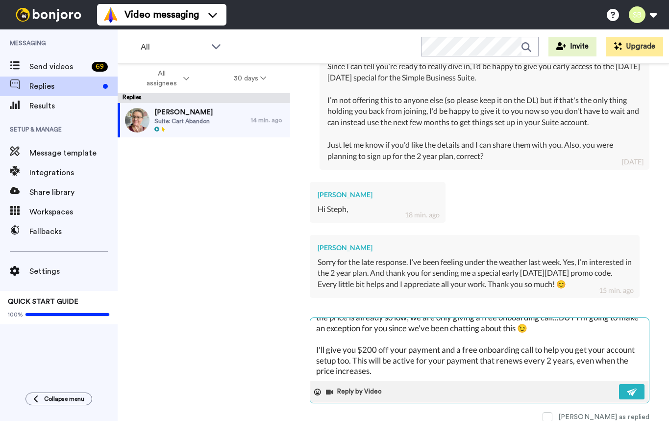
scroll to position [68, 0]
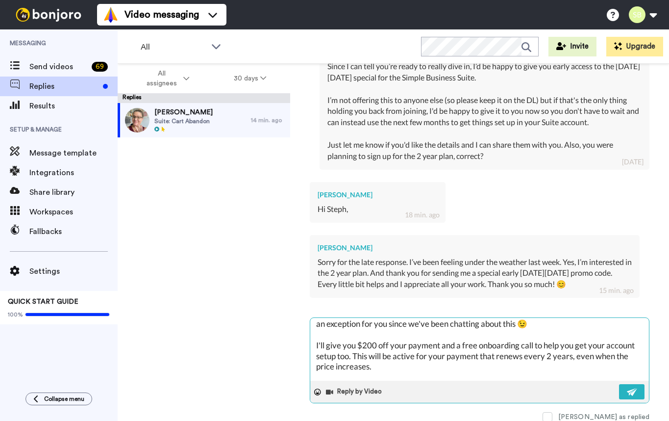
drag, startPoint x: 440, startPoint y: 344, endPoint x: 398, endPoint y: 346, distance: 42.7
click at [398, 346] on textarea "Hi! No problem at all; I hope you're feeling better 🙂 So glad you're interested…" at bounding box center [479, 349] width 339 height 63
drag, startPoint x: 390, startPoint y: 345, endPoint x: 439, endPoint y: 344, distance: 49.0
click at [439, 344] on textarea "Hi! No problem at all; I hope you're feeling better 🙂 So glad you're interested…" at bounding box center [479, 349] width 339 height 63
click at [620, 346] on textarea "Hi! No problem at all; I hope you're feeling better 🙂 So glad you're interested…" at bounding box center [479, 349] width 339 height 63
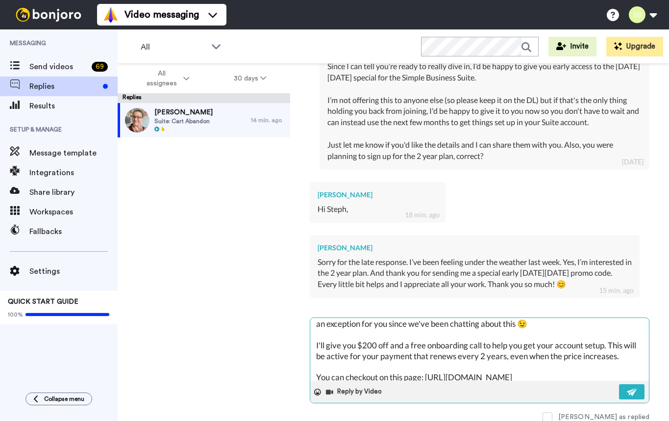
drag, startPoint x: 404, startPoint y: 345, endPoint x: 391, endPoint y: 346, distance: 12.8
click at [391, 346] on textarea "Hi! No problem at all; I hope you're feeling better 🙂 So glad you're interested…" at bounding box center [479, 349] width 339 height 63
click at [318, 356] on textarea "Hi! No problem at all; I hope you're feeling better 🙂 So glad you're interested…" at bounding box center [479, 349] width 339 height 63
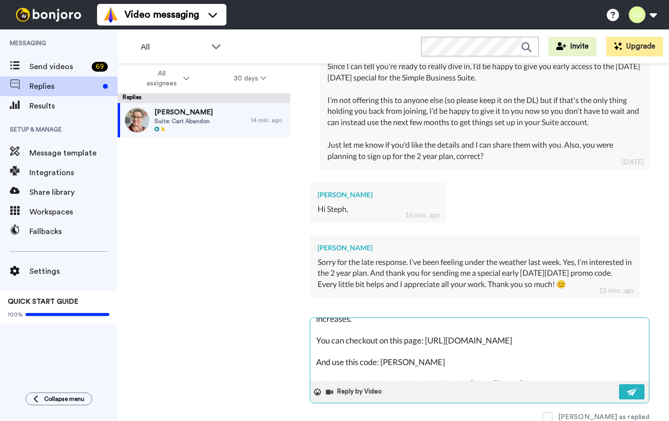
scroll to position [128, 0]
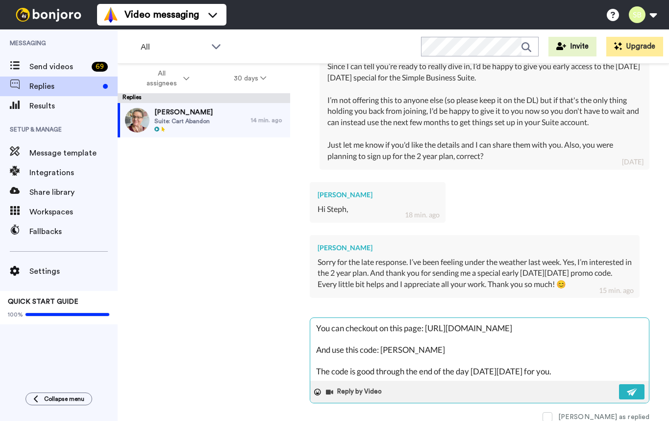
click at [569, 370] on textarea "Hi! No problem at all; I hope you're feeling better 🙂 So glad you're interested…" at bounding box center [479, 349] width 339 height 63
click at [639, 389] on button at bounding box center [631, 390] width 25 height 15
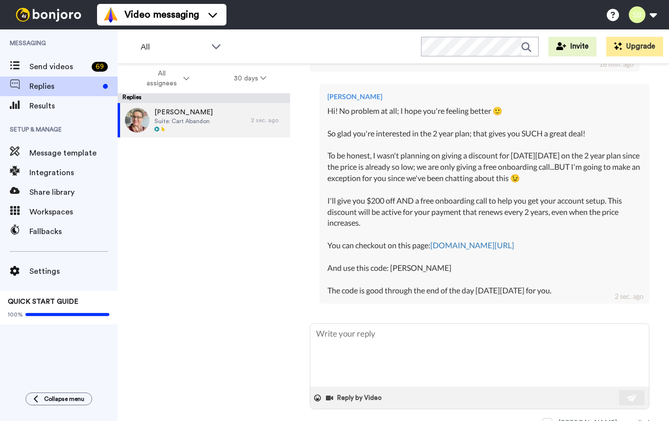
scroll to position [666, 0]
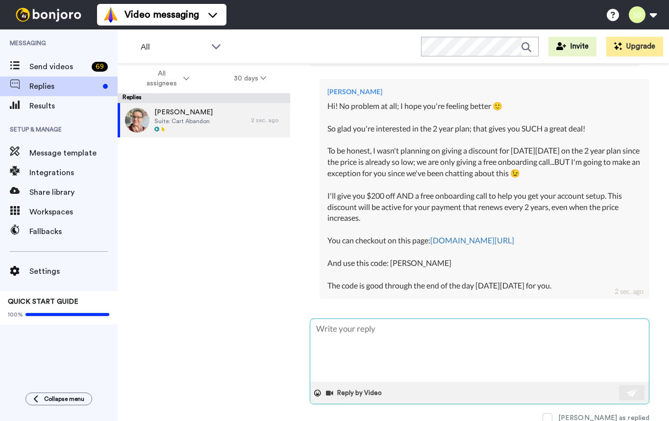
click at [400, 343] on textarea at bounding box center [479, 350] width 339 height 63
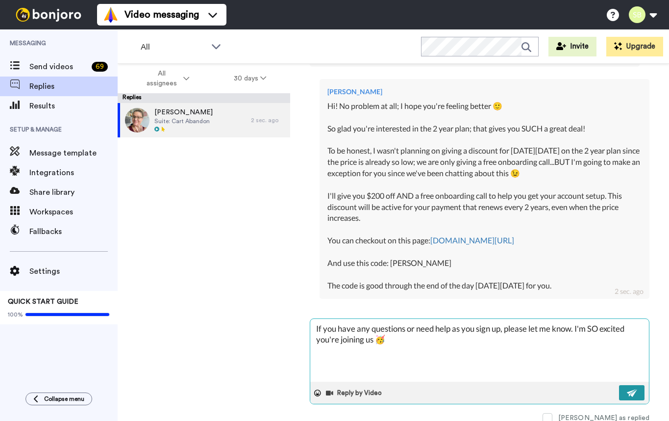
click at [633, 399] on button at bounding box center [631, 392] width 25 height 15
